Goal: Task Accomplishment & Management: Use online tool/utility

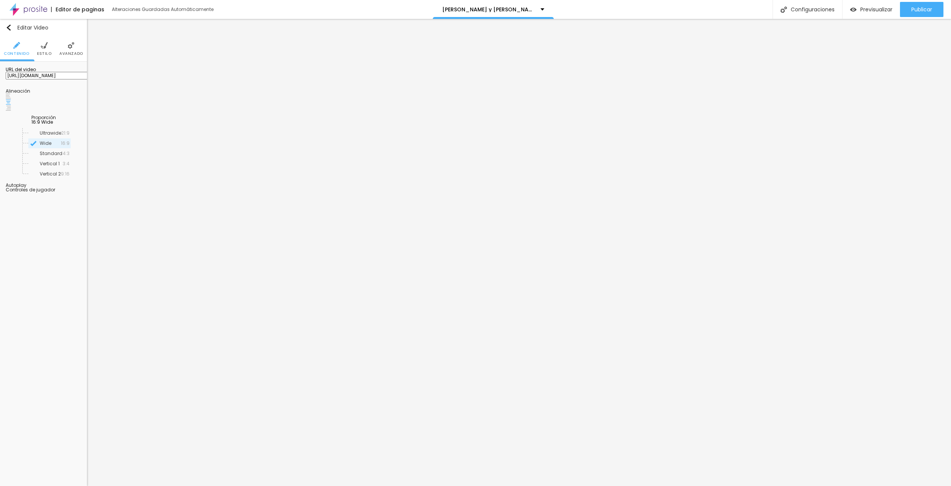
click at [45, 79] on input "[URL][DOMAIN_NAME]" at bounding box center [51, 76] width 91 height 8
paste input "111470322"
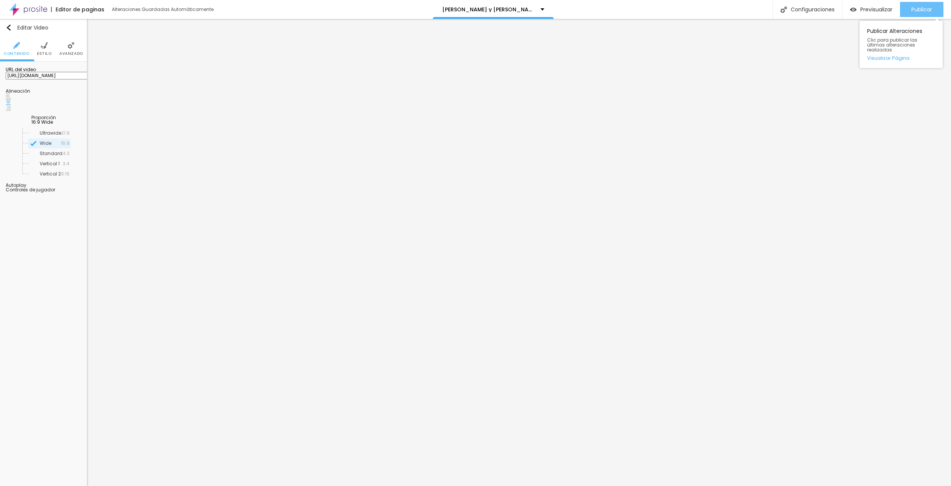
type input "[URL][DOMAIN_NAME]"
click at [915, 5] on div "Publicar" at bounding box center [922, 9] width 21 height 15
click at [872, 7] on span "Previsualizar" at bounding box center [870, 9] width 32 height 6
